Goal: Complete application form

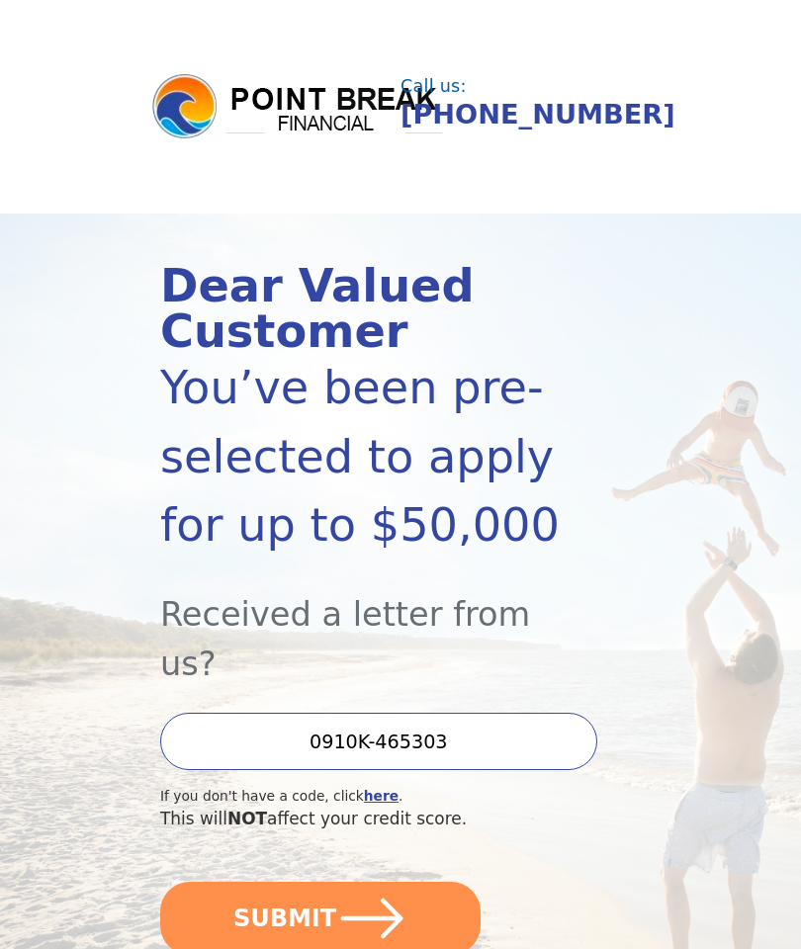
click at [390, 899] on icon "submit" at bounding box center [372, 919] width 62 height 41
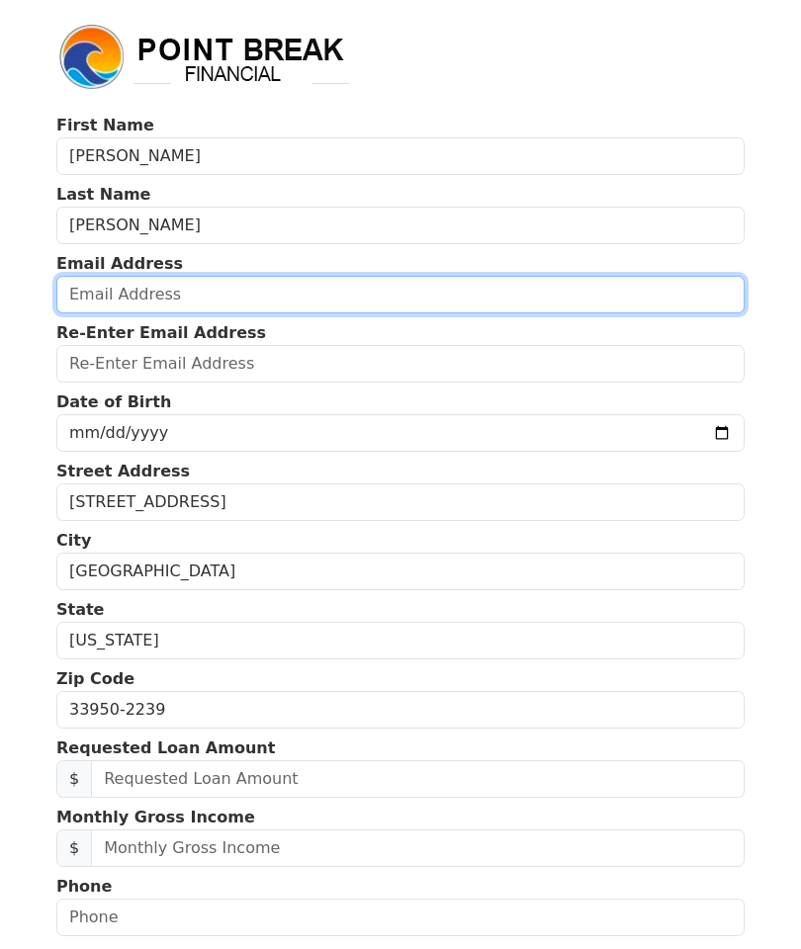
click at [198, 277] on input "email" at bounding box center [400, 295] width 688 height 38
click at [222, 287] on input "email" at bounding box center [400, 295] width 688 height 38
click at [248, 304] on input "email" at bounding box center [400, 295] width 688 height 38
type input "[EMAIL_ADDRESS][DOMAIN_NAME]"
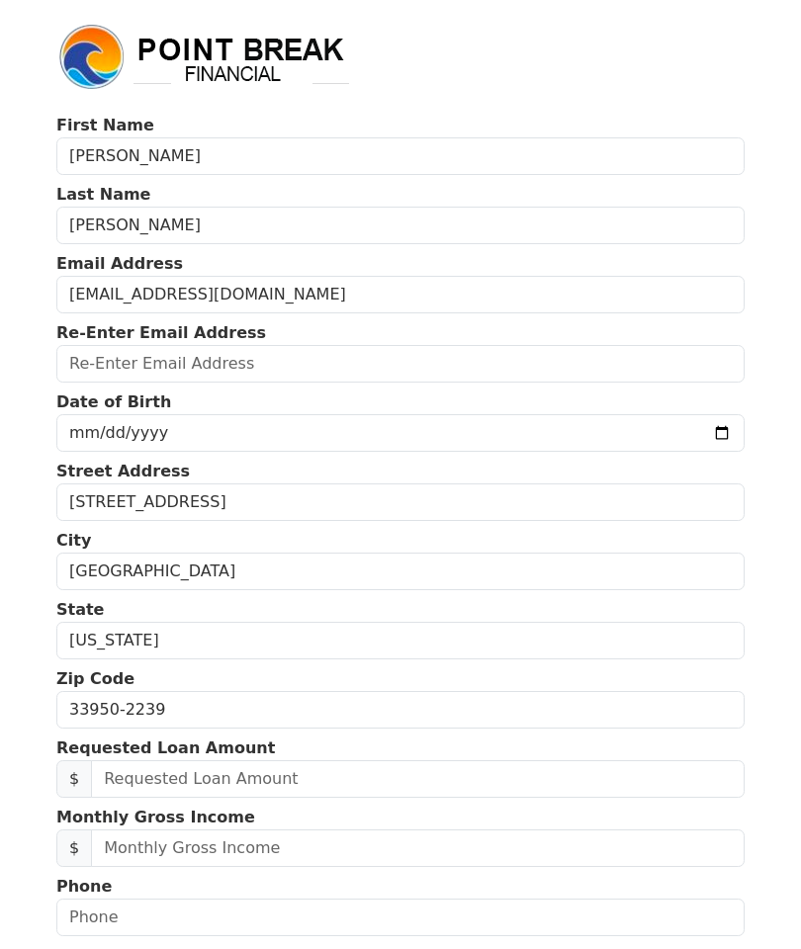
click at [197, 374] on input "email" at bounding box center [400, 364] width 688 height 38
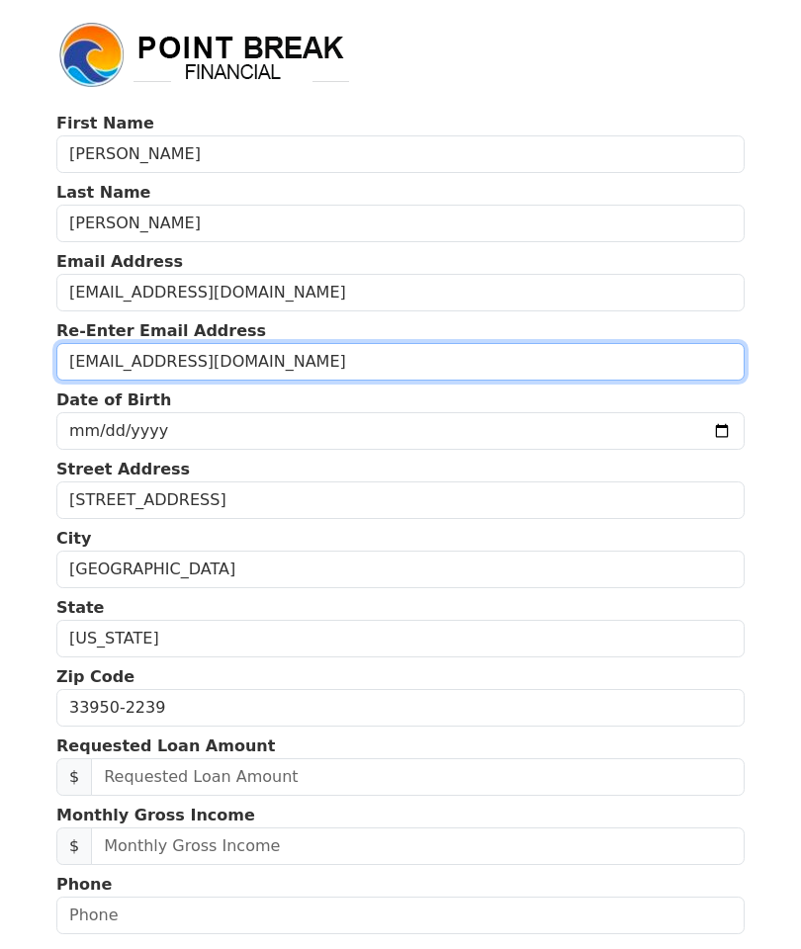
type input "[EMAIL_ADDRESS][DOMAIN_NAME]"
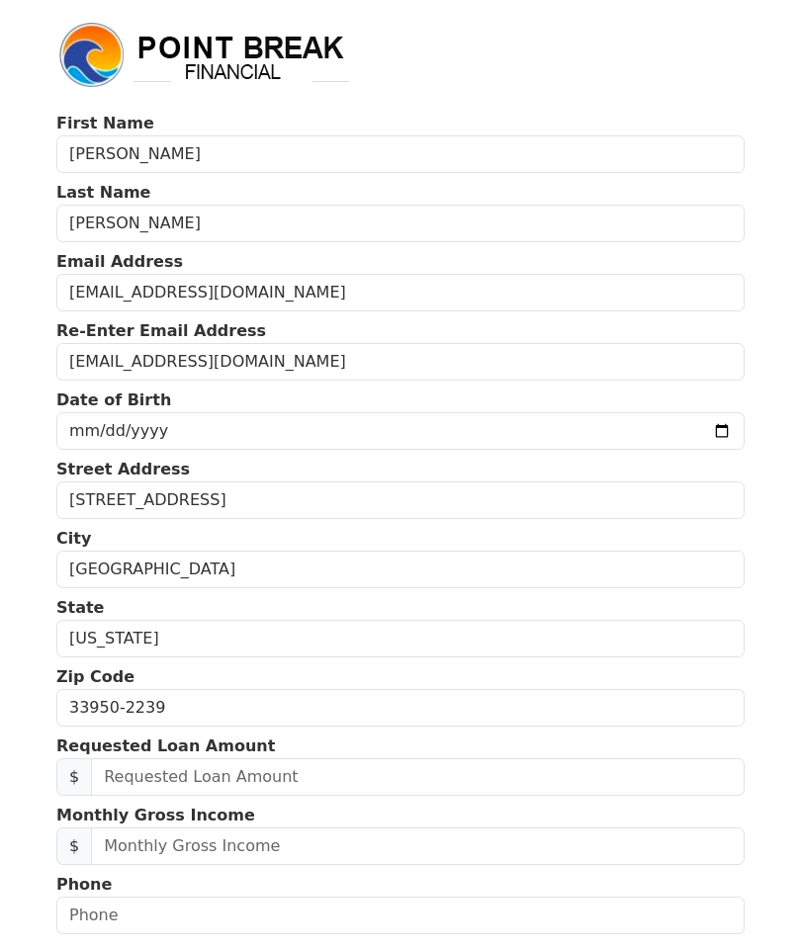
click at [326, 430] on input "date" at bounding box center [400, 433] width 688 height 38
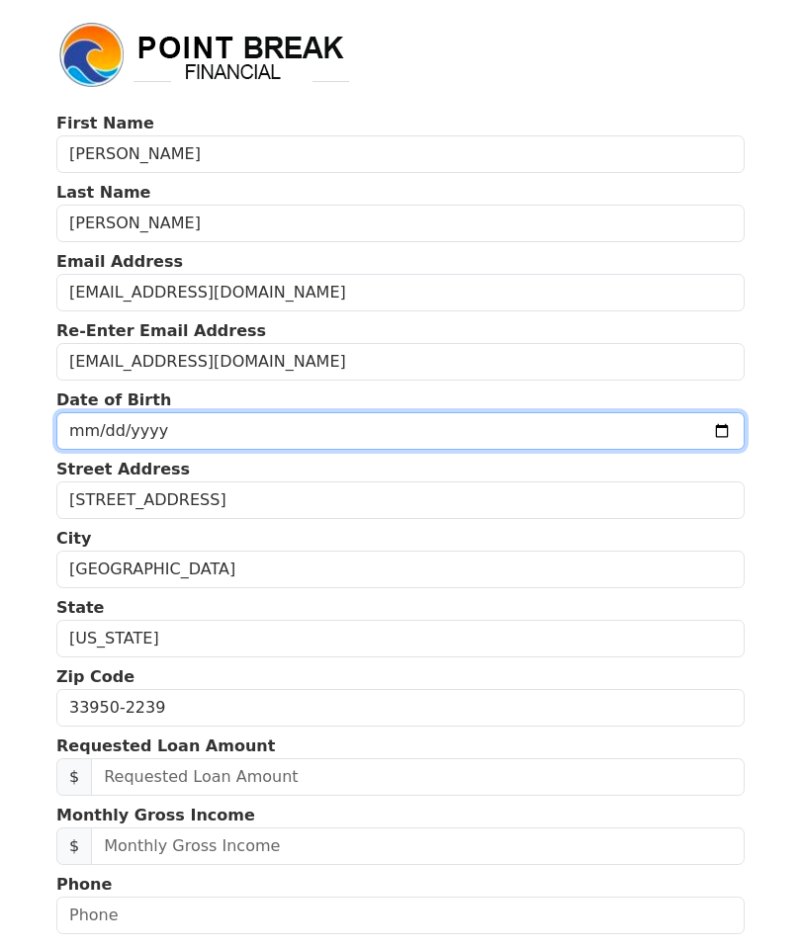
scroll to position [2, 0]
click at [420, 440] on input "[DATE]" at bounding box center [400, 431] width 688 height 38
type input "[DATE]"
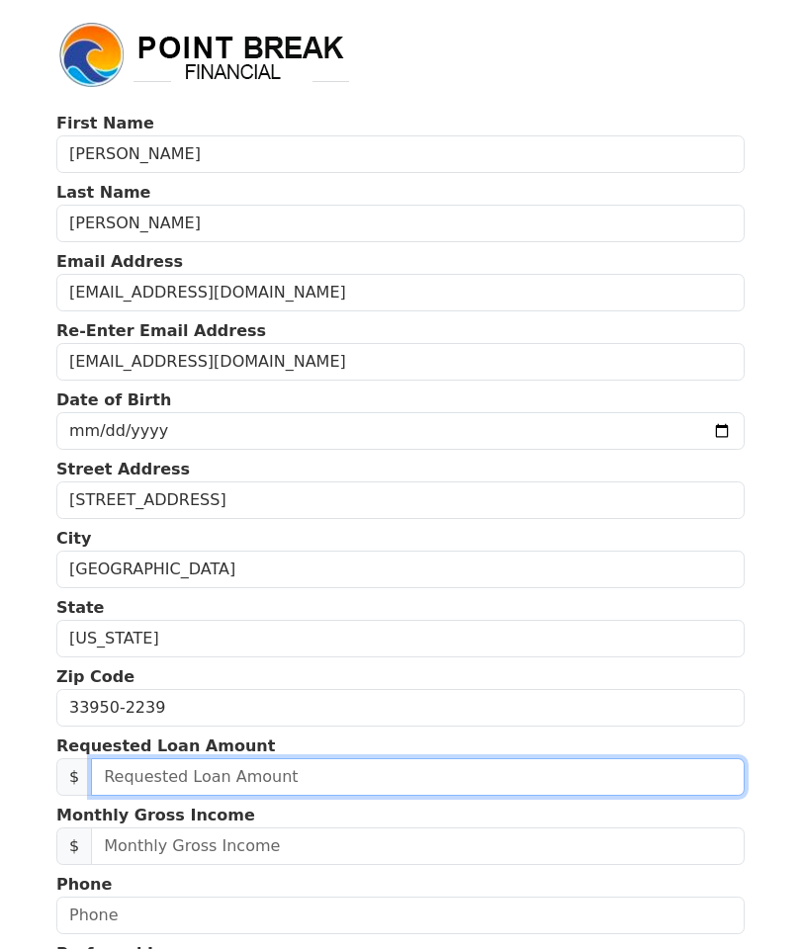
click at [430, 784] on input "text" at bounding box center [418, 777] width 654 height 38
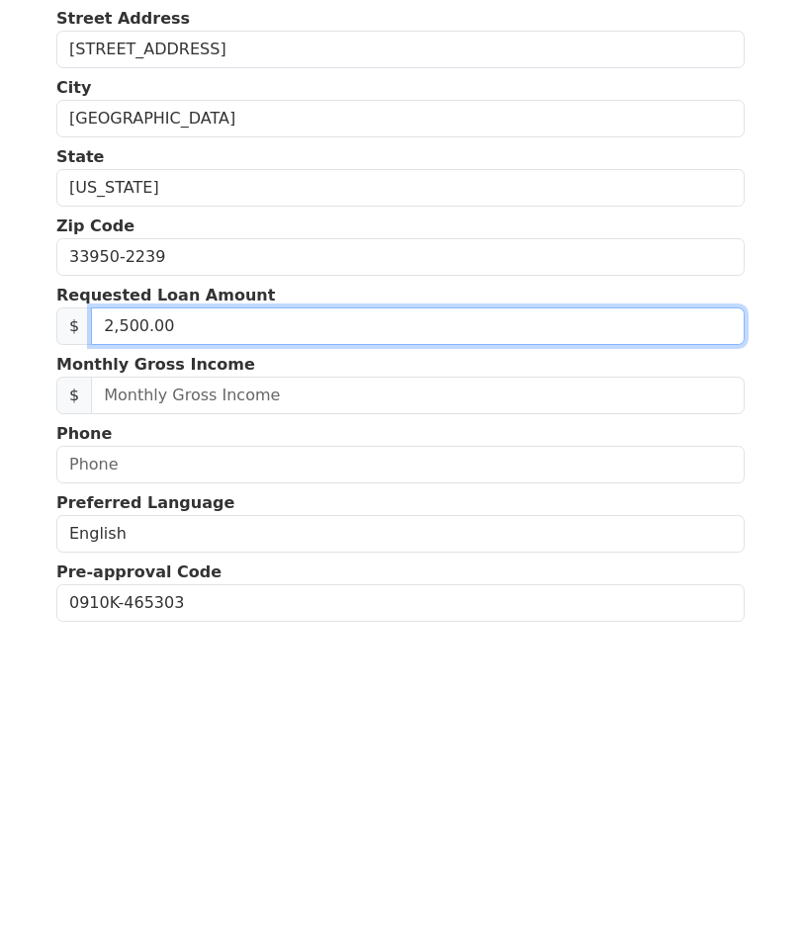
type input "25,000.00"
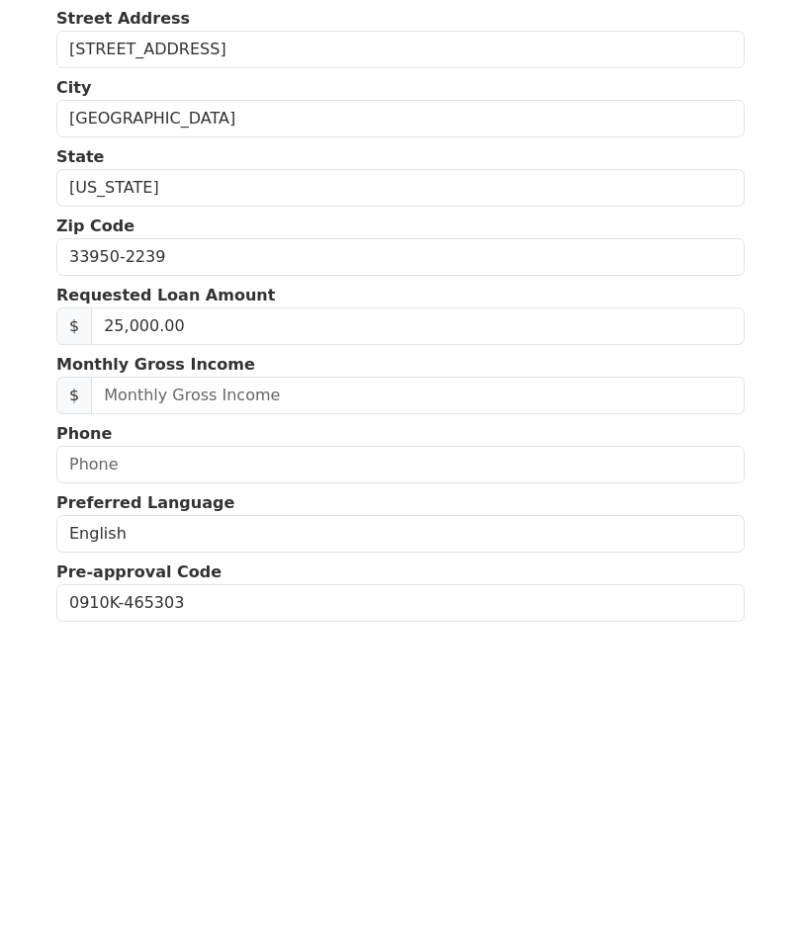
click at [261, 684] on input "text" at bounding box center [418, 703] width 654 height 38
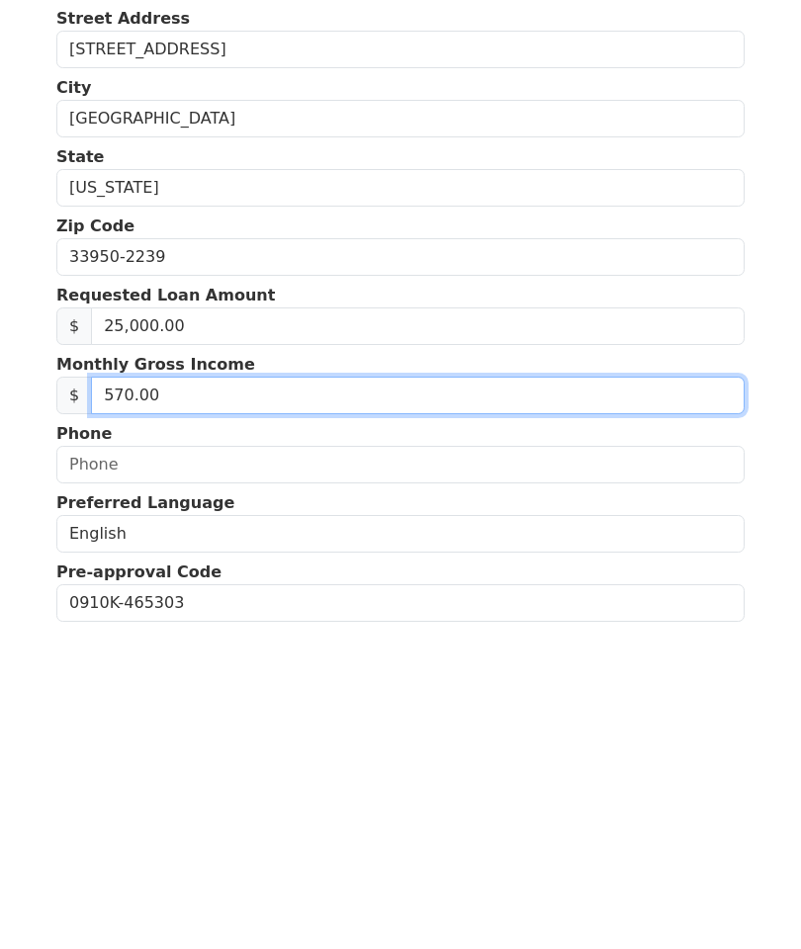
type input "5,700.00"
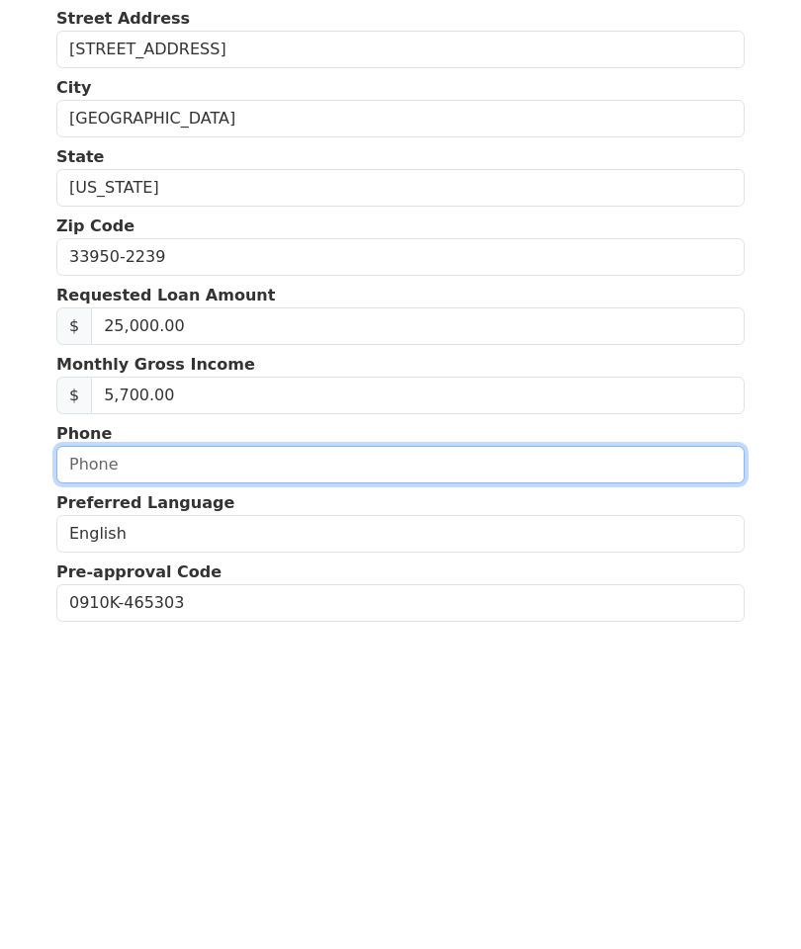
click at [423, 753] on input "text" at bounding box center [400, 772] width 688 height 38
type input "(941) 916-0123"
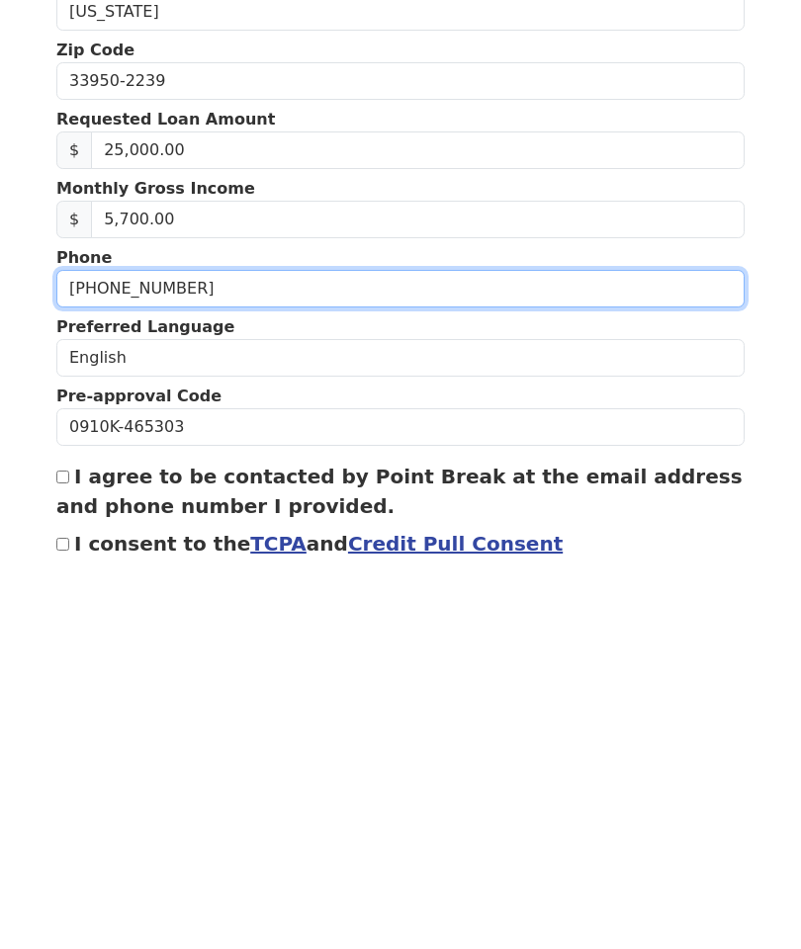
scroll to position [325, 0]
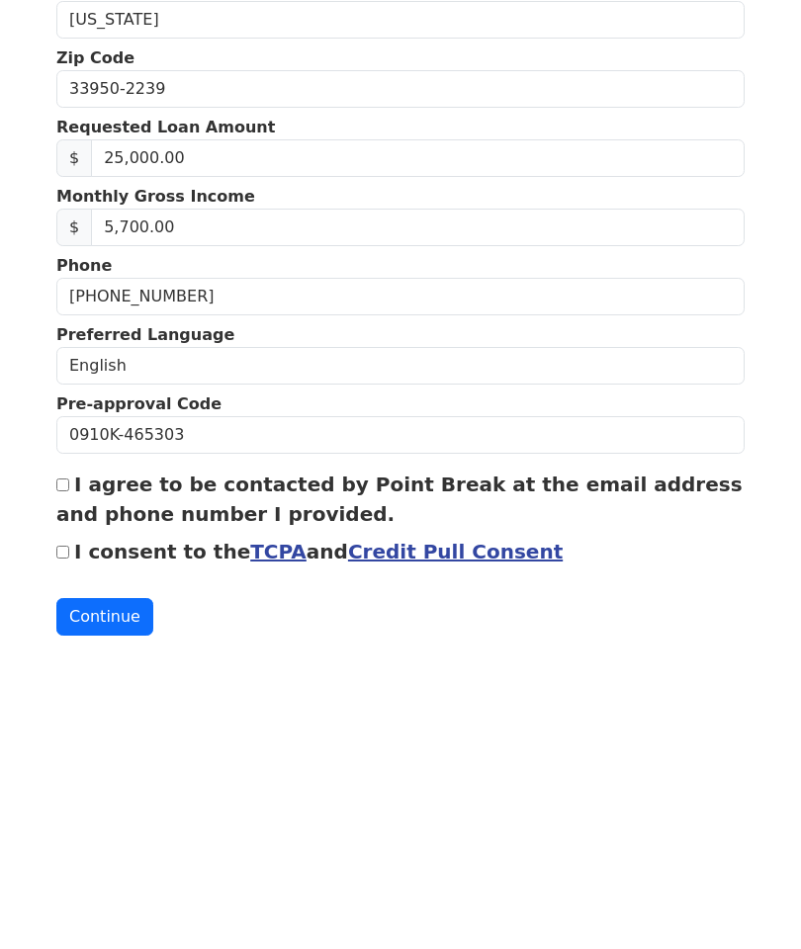
click at [45, 481] on div "First Name Alfredo Last Name Anglero Email Address eaanglero@gmail.com Re-Enter…" at bounding box center [400, 381] width 712 height 1413
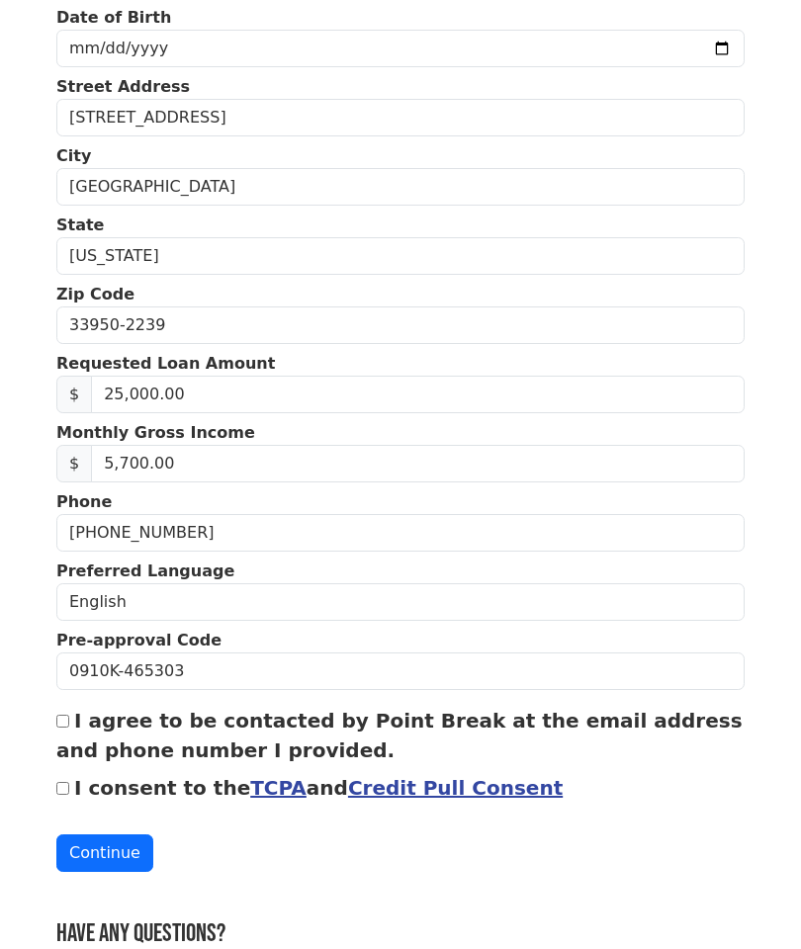
click at [69, 720] on input "I agree to be contacted by Point Break at the email address and phone number I …" at bounding box center [62, 721] width 13 height 13
checkbox input "true"
click at [66, 785] on input "I consent to the TCPA and Credit Pull Consent" at bounding box center [62, 788] width 13 height 13
checkbox input "true"
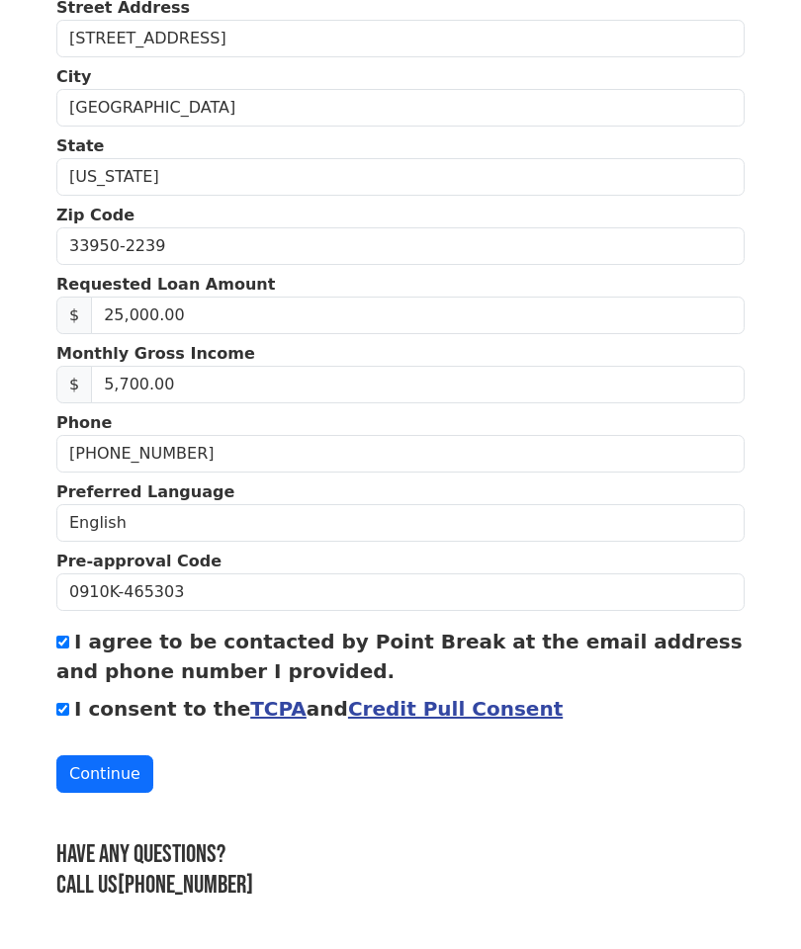
click at [118, 775] on button "Continue" at bounding box center [104, 774] width 97 height 38
